Goal: Download file/media

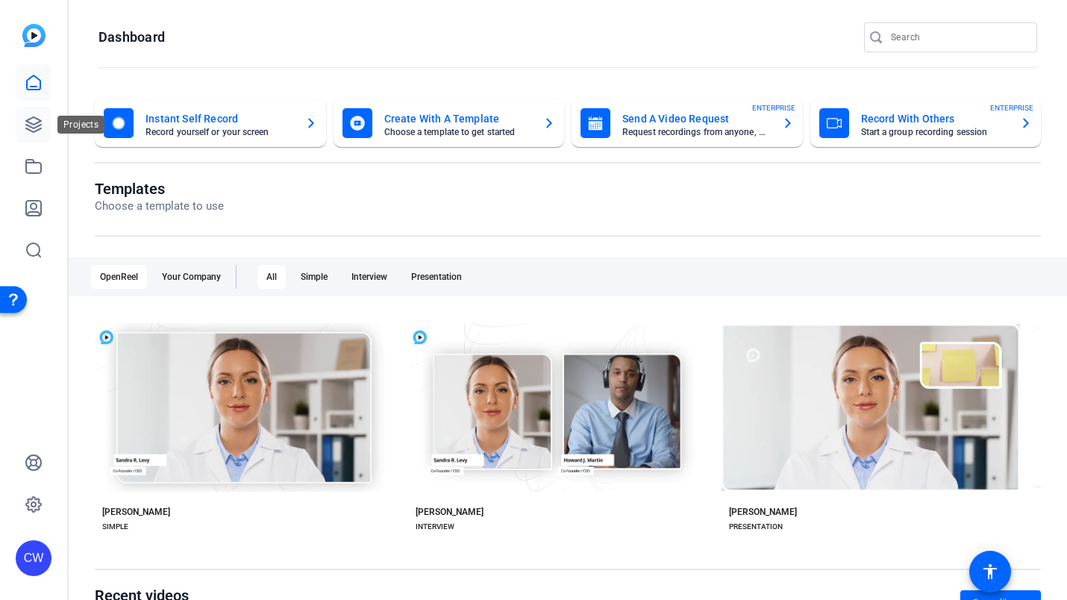
click at [34, 125] on icon at bounding box center [34, 125] width 18 height 18
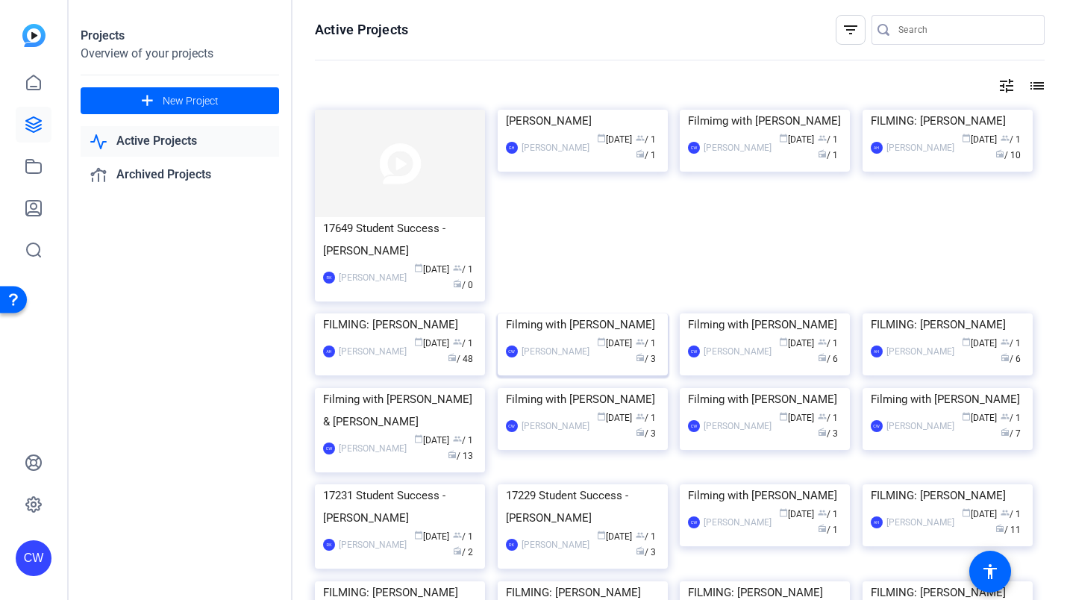
click at [606, 313] on img at bounding box center [583, 313] width 170 height 0
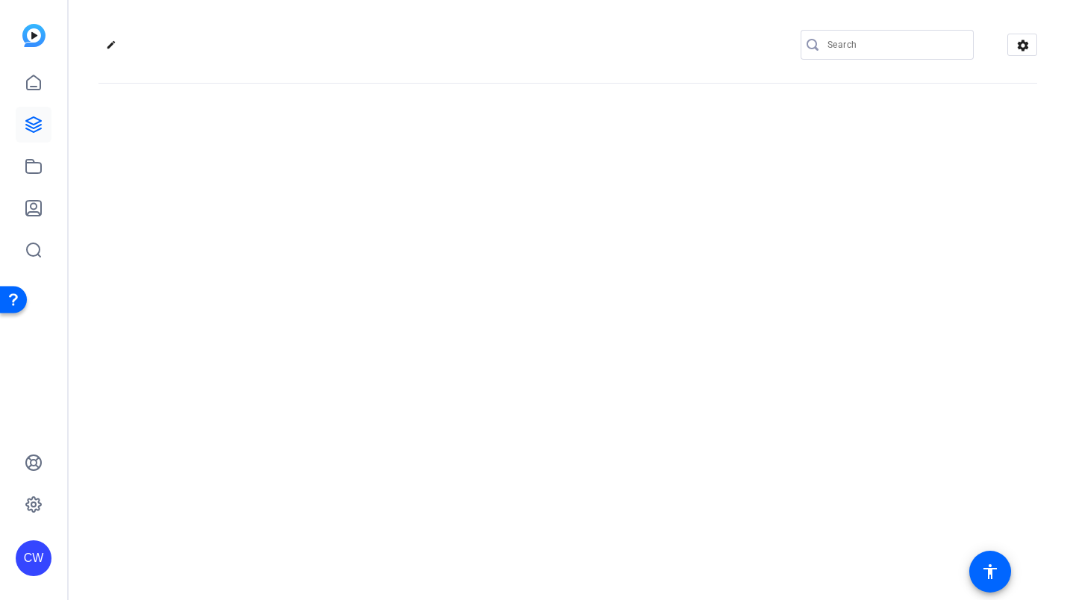
click at [606, 345] on div "edit settings" at bounding box center [568, 300] width 999 height 600
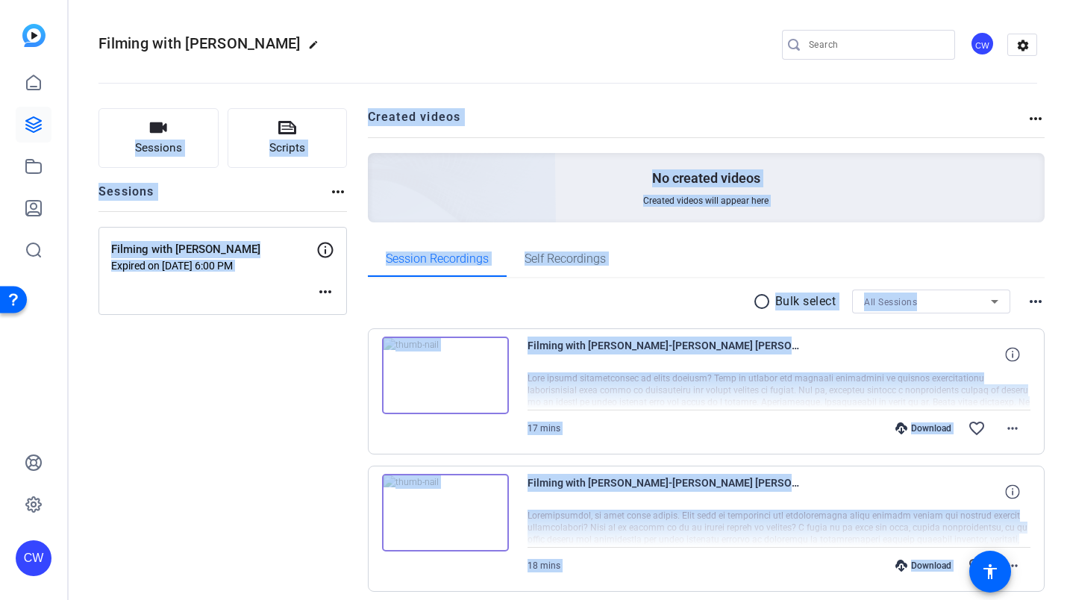
click at [173, 362] on div "Sessions Scripts Sessions more_horiz Filming with [PERSON_NAME] Expired on [DAT…" at bounding box center [223, 442] width 249 height 669
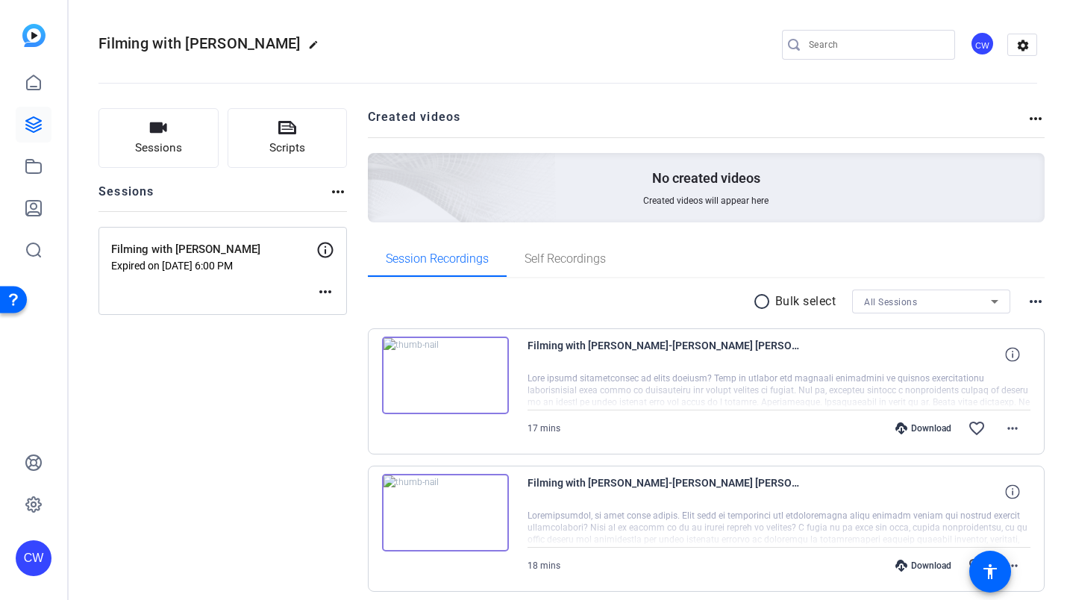
click at [322, 287] on mat-icon "more_horiz" at bounding box center [325, 292] width 18 height 18
click at [329, 311] on span "Edit Session" at bounding box center [362, 314] width 68 height 18
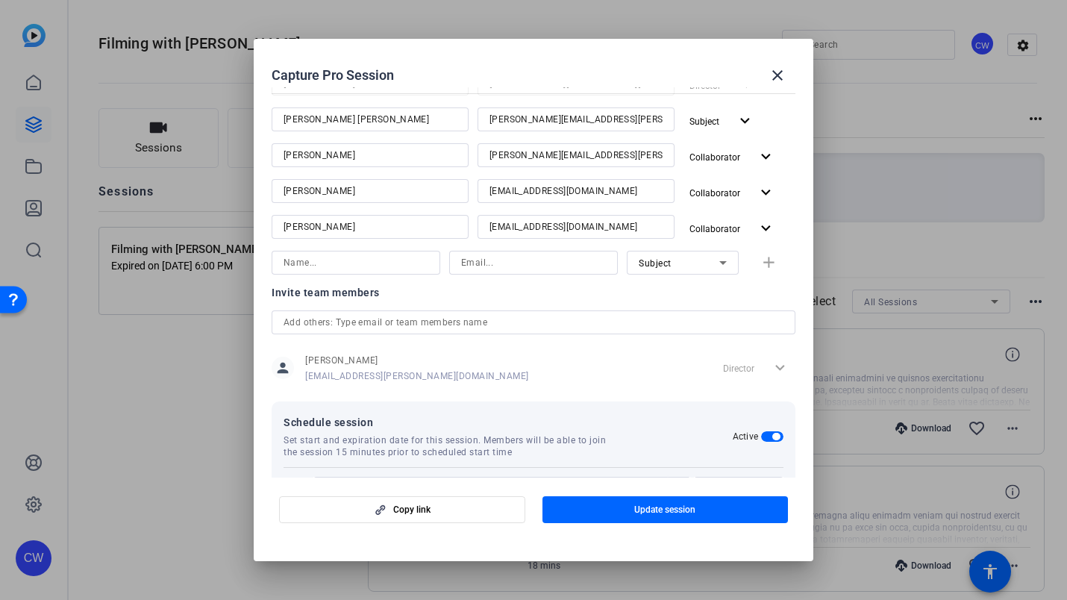
scroll to position [245, 0]
click at [757, 191] on mat-icon "expand_more" at bounding box center [766, 194] width 19 height 19
click at [616, 379] on div at bounding box center [533, 300] width 1067 height 600
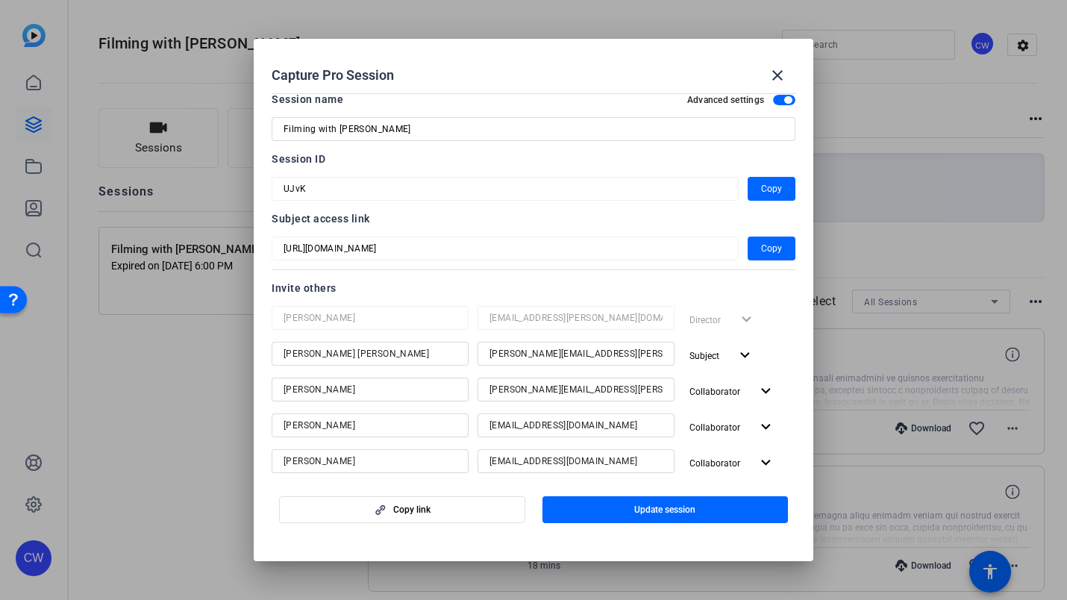
scroll to position [0, 0]
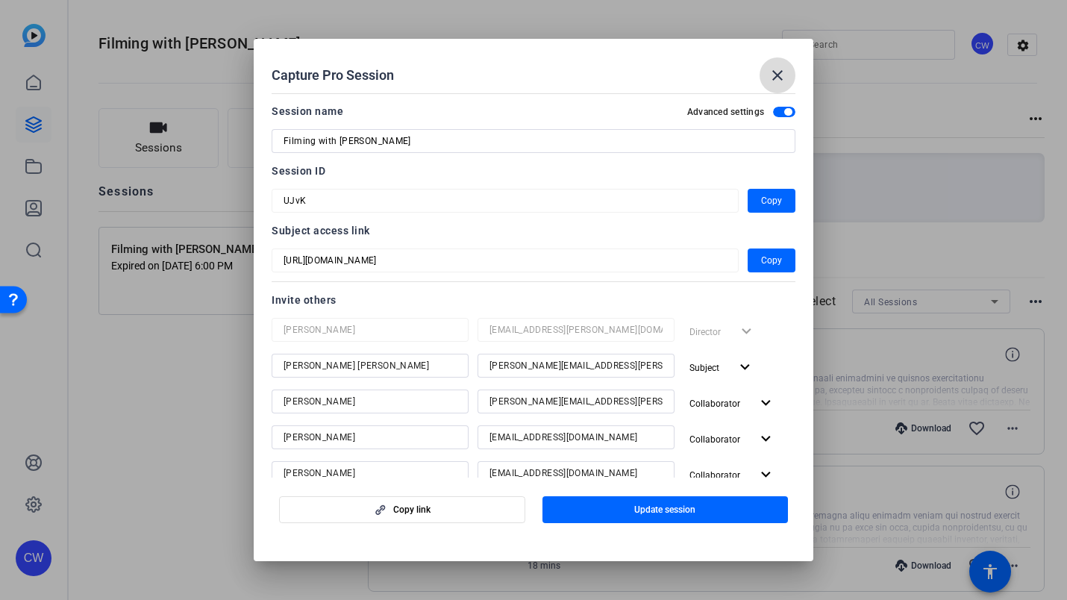
click at [778, 72] on mat-icon "close" at bounding box center [778, 75] width 18 height 18
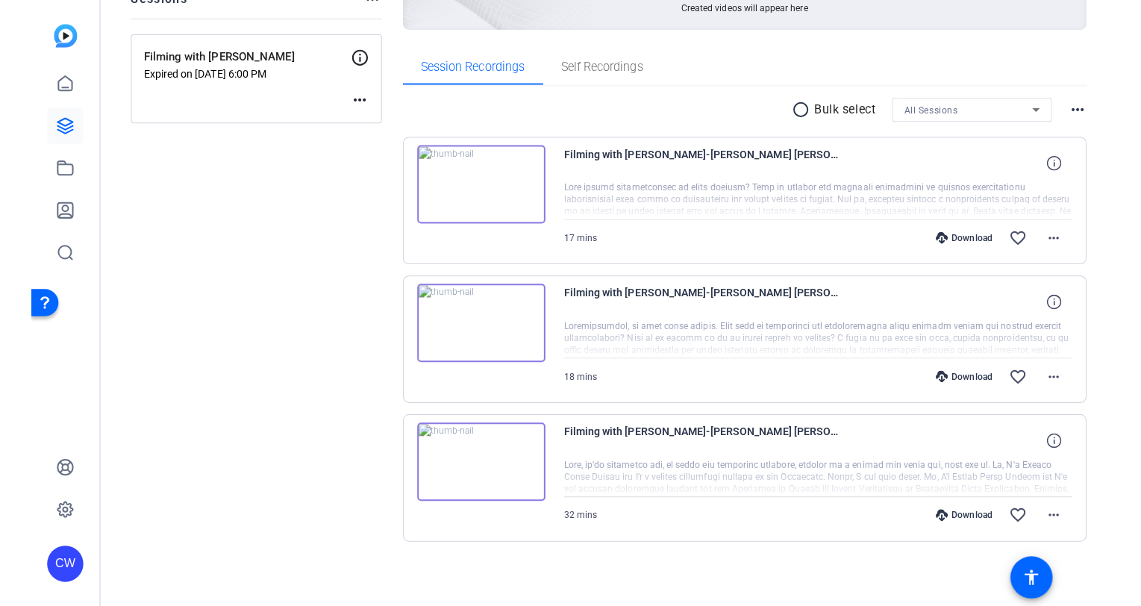
scroll to position [196, 0]
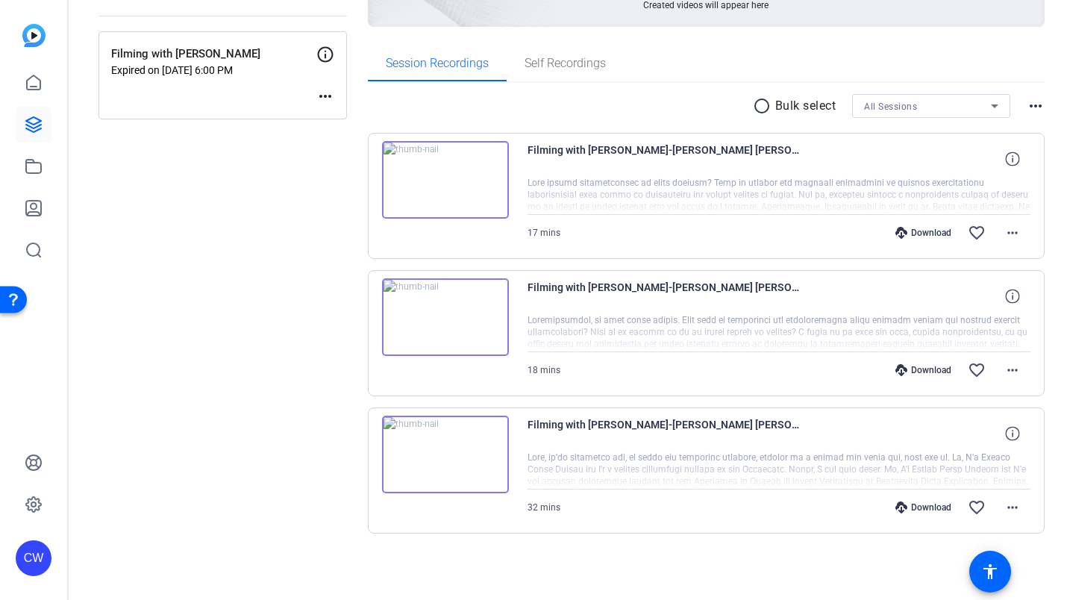
click at [927, 508] on div "Download" at bounding box center [923, 508] width 71 height 12
click at [917, 368] on div "Download" at bounding box center [923, 370] width 71 height 12
click at [925, 228] on div "Download" at bounding box center [923, 233] width 71 height 12
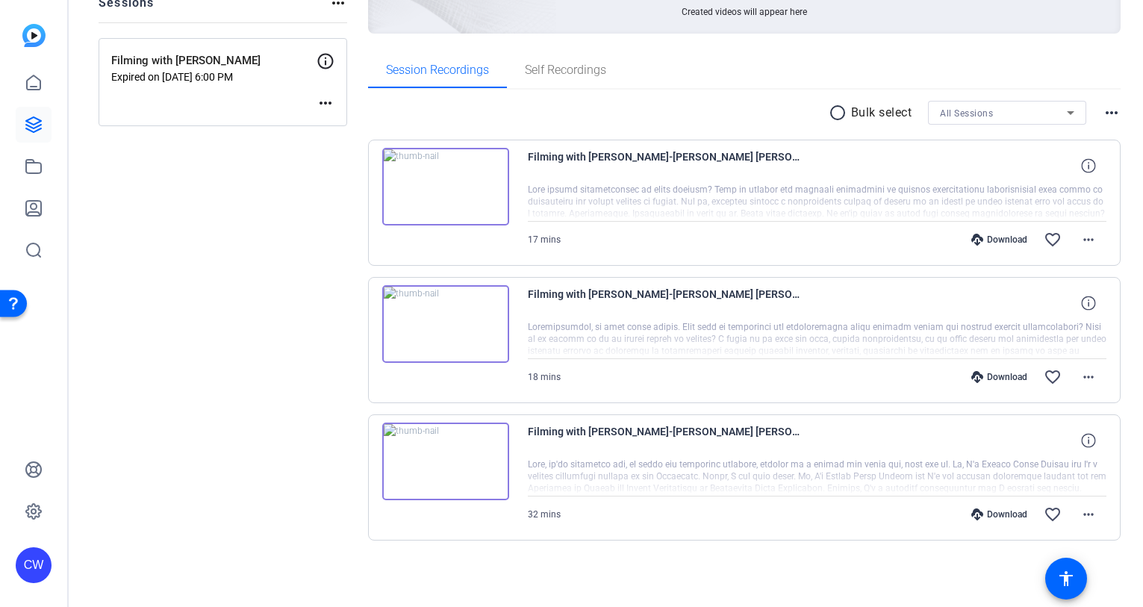
scroll to position [189, 0]
